Goal: Information Seeking & Learning: Check status

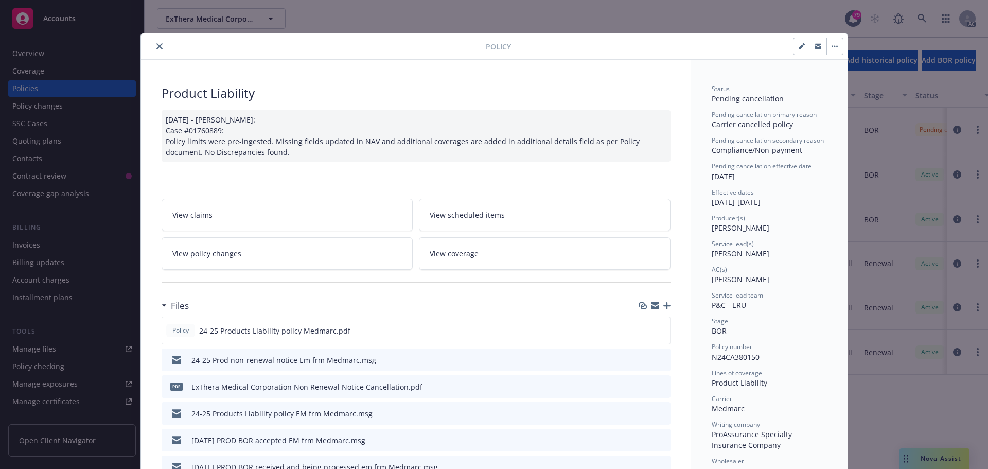
click at [159, 46] on button "close" at bounding box center [159, 46] width 12 height 12
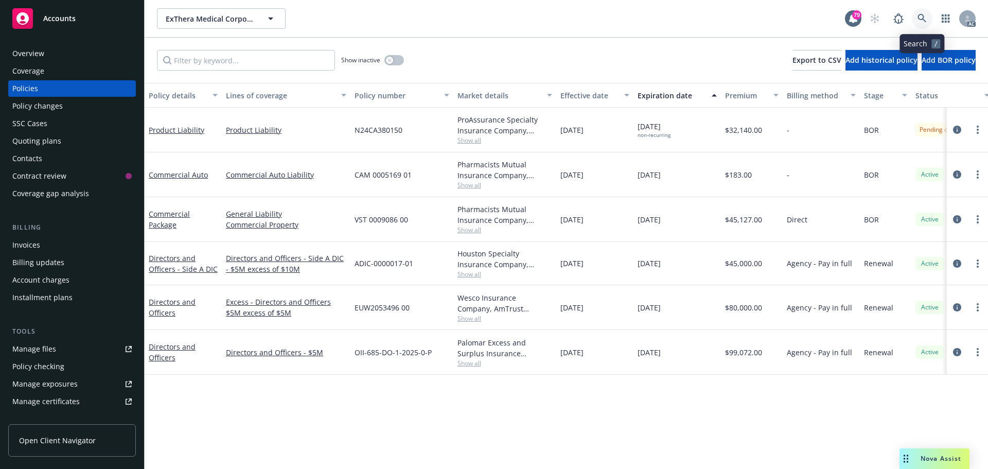
click at [914, 18] on link at bounding box center [921, 18] width 21 height 21
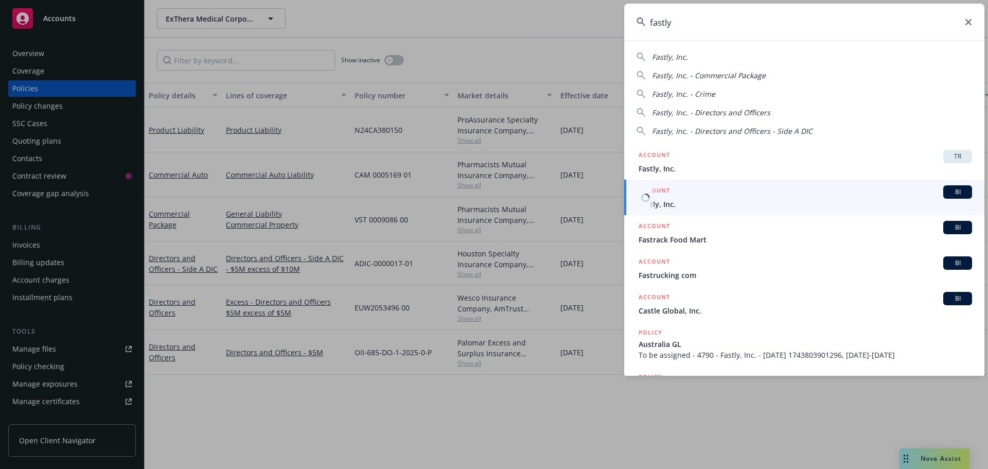
type input "fastly"
click at [682, 193] on div "ACCOUNT BI" at bounding box center [804, 191] width 333 height 13
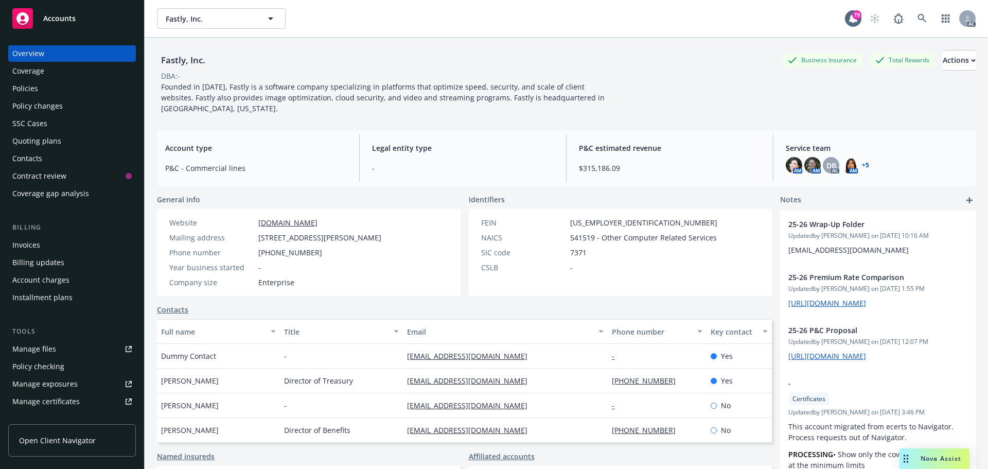
click at [48, 89] on div "Policies" at bounding box center [71, 88] width 119 height 16
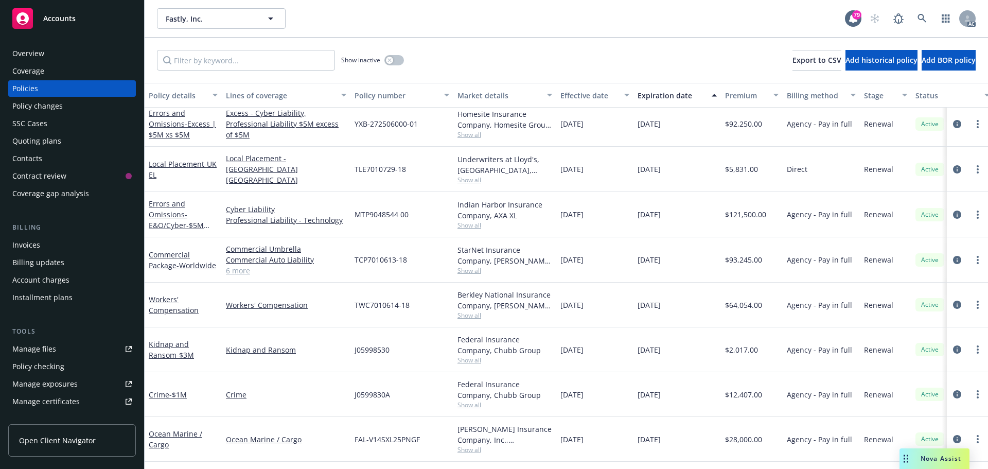
scroll to position [514, 0]
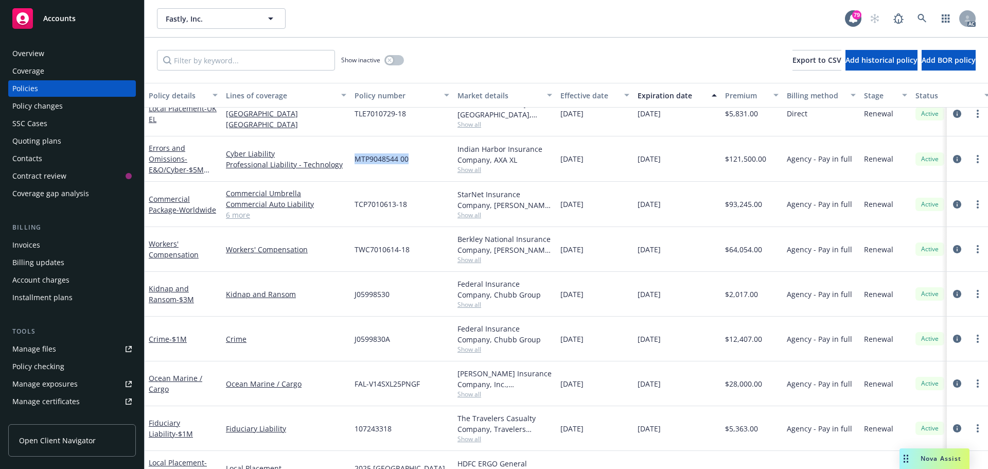
drag, startPoint x: 399, startPoint y: 161, endPoint x: 355, endPoint y: 161, distance: 43.7
click at [355, 161] on div "MTP9048544 00" at bounding box center [401, 158] width 103 height 45
copy span "MTP9048544 00"
click at [469, 167] on span "Show all" at bounding box center [504, 169] width 95 height 9
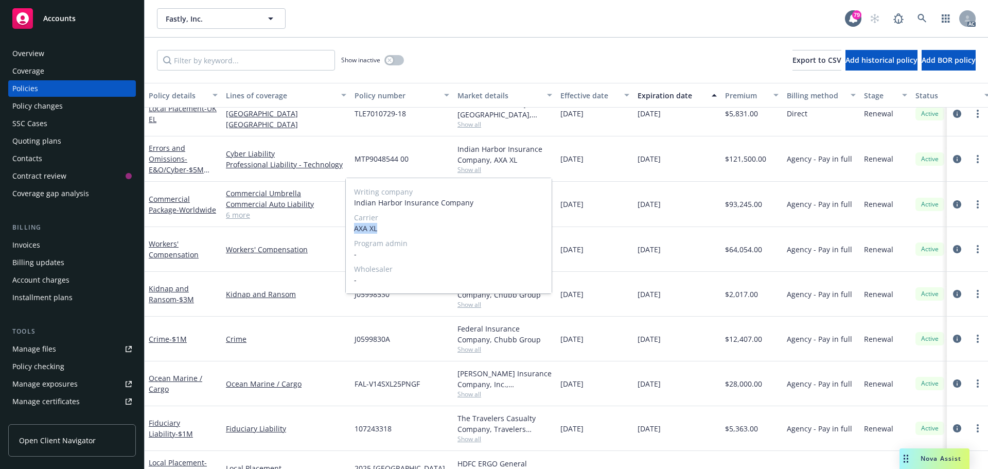
drag, startPoint x: 378, startPoint y: 228, endPoint x: 354, endPoint y: 228, distance: 24.2
click at [354, 228] on span "AXA XL" at bounding box center [448, 228] width 189 height 11
copy span "AXA XL"
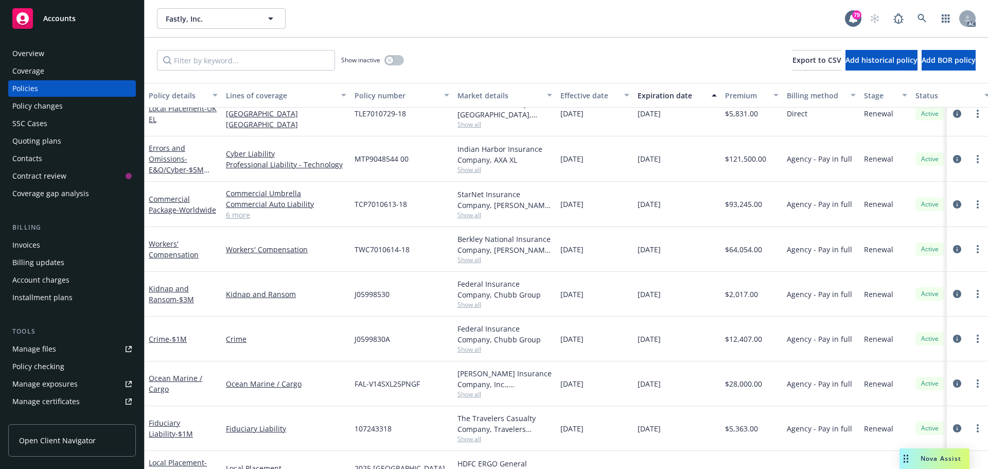
click at [61, 47] on div "Overview" at bounding box center [71, 53] width 119 height 16
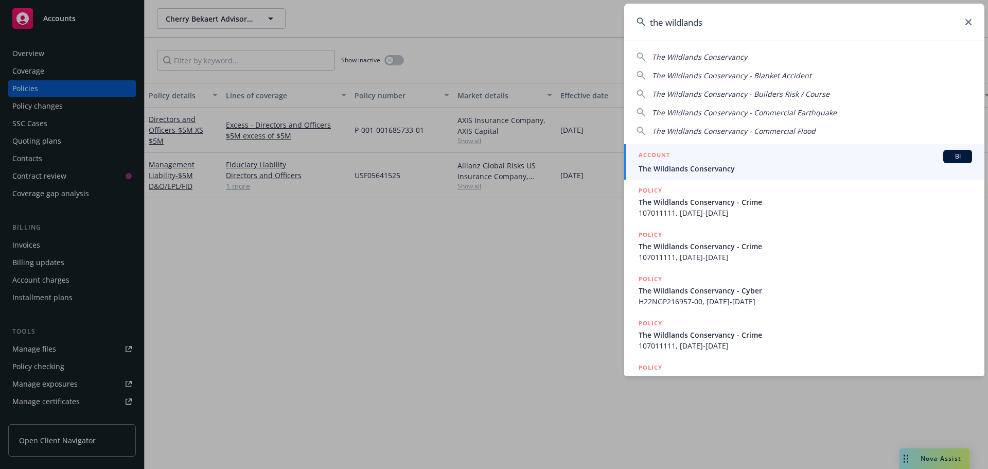
type input "the wildlands"
click at [770, 159] on div "ACCOUNT BI" at bounding box center [804, 156] width 333 height 13
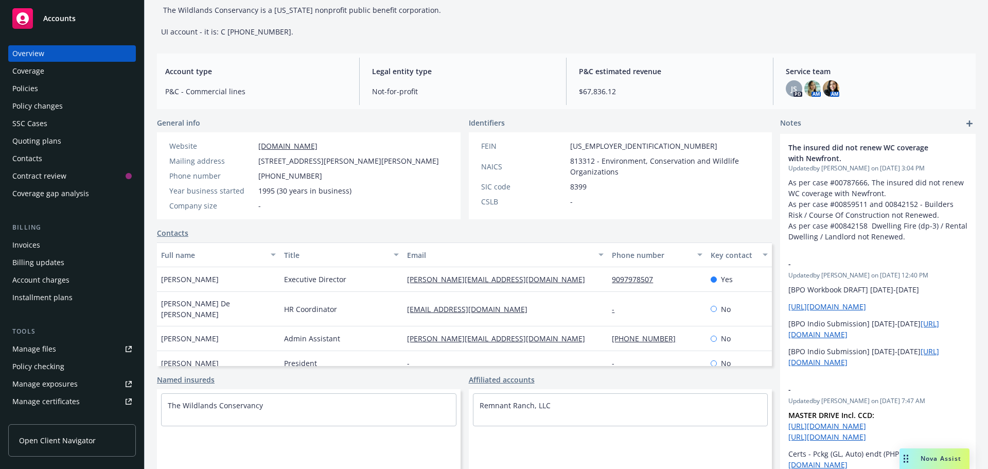
scroll to position [103, 0]
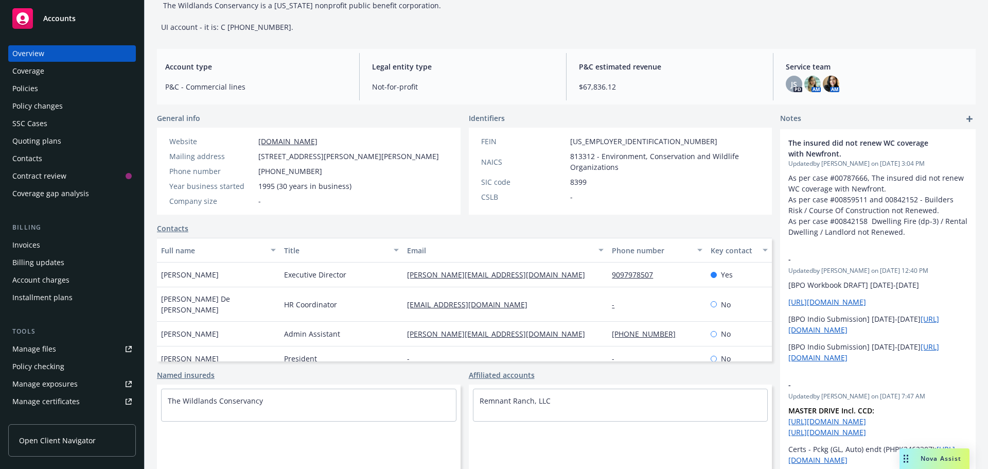
click at [28, 86] on div "Policies" at bounding box center [25, 88] width 26 height 16
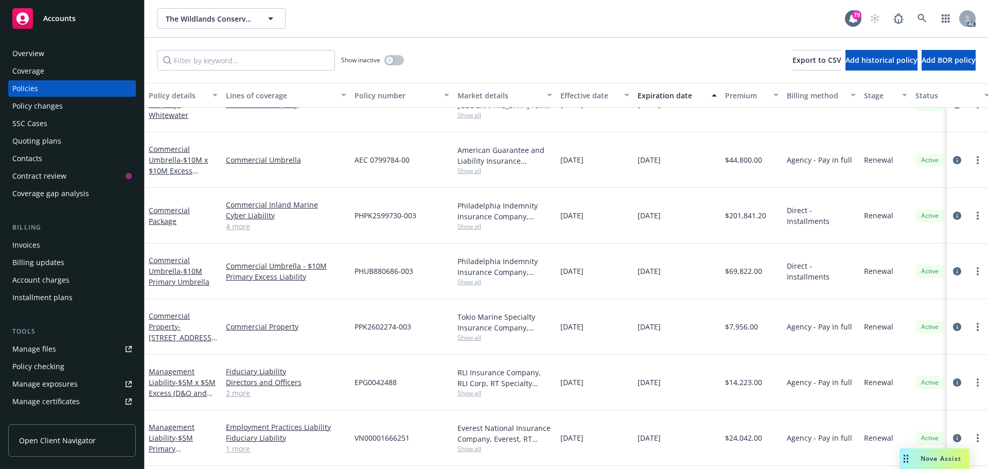
scroll to position [823, 0]
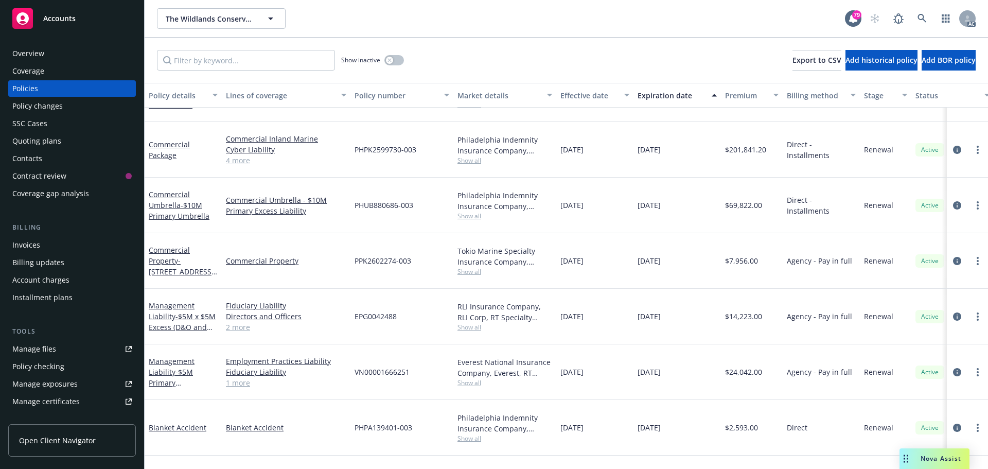
drag, startPoint x: 241, startPoint y: 162, endPoint x: 258, endPoint y: 162, distance: 17.0
click at [241, 162] on link "4 more" at bounding box center [286, 160] width 120 height 11
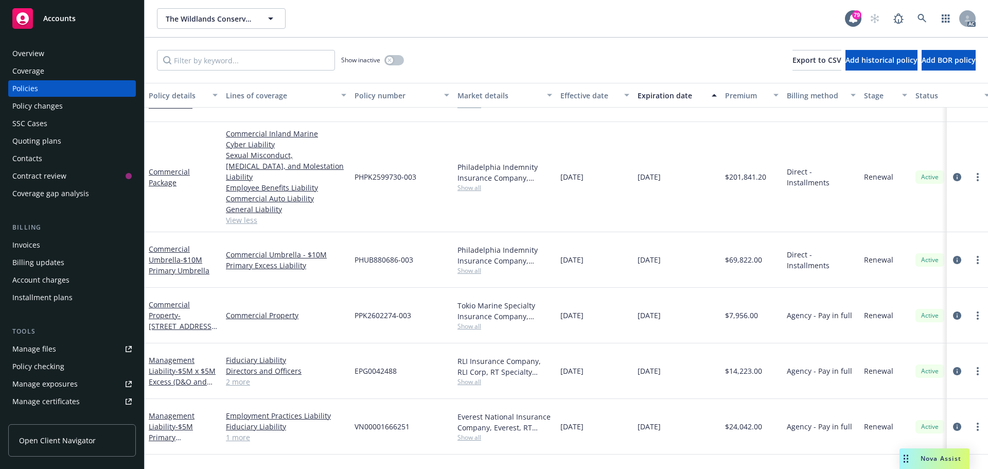
click at [471, 183] on span "Show all" at bounding box center [504, 187] width 95 height 9
drag, startPoint x: 949, startPoint y: 172, endPoint x: 924, endPoint y: 195, distance: 33.9
click at [953, 173] on icon "circleInformation" at bounding box center [957, 177] width 8 height 8
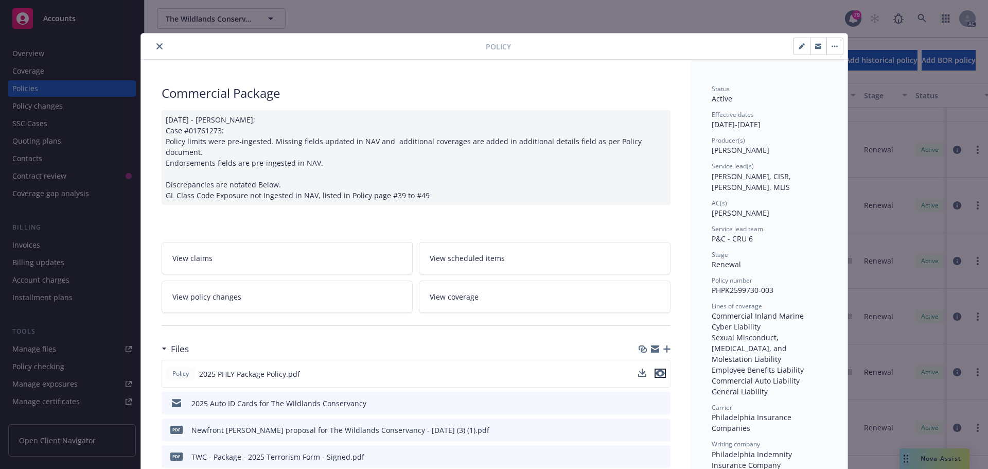
click at [657, 369] on icon "preview file" at bounding box center [659, 372] width 9 height 7
